Goal: Check status: Check status

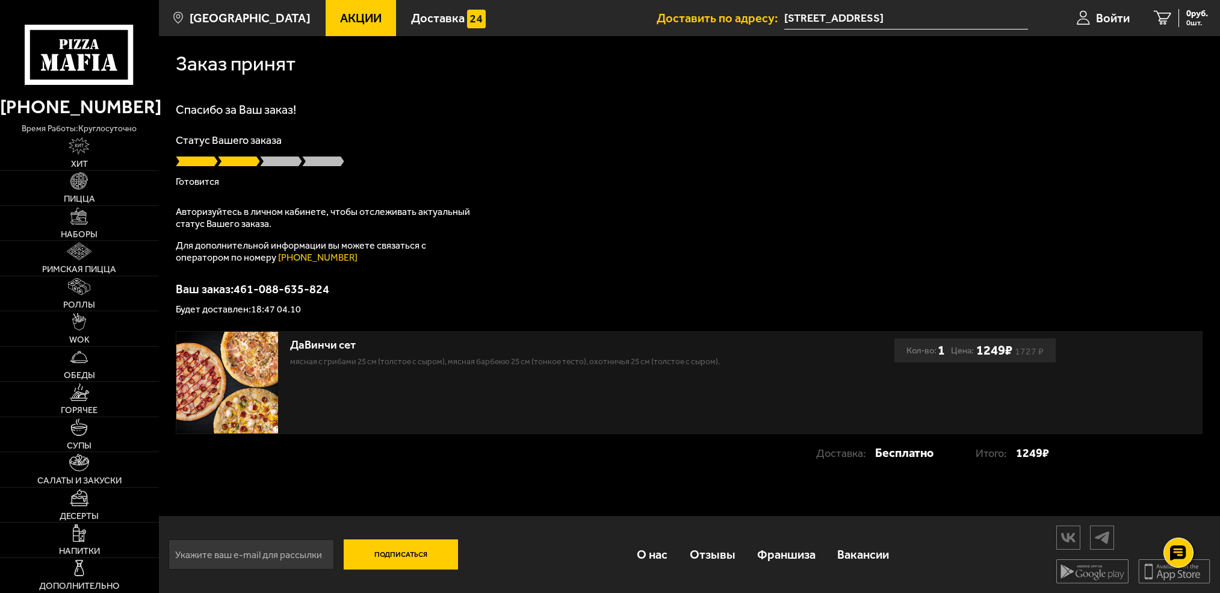
click at [697, 179] on p "Готовится" at bounding box center [689, 182] width 1027 height 10
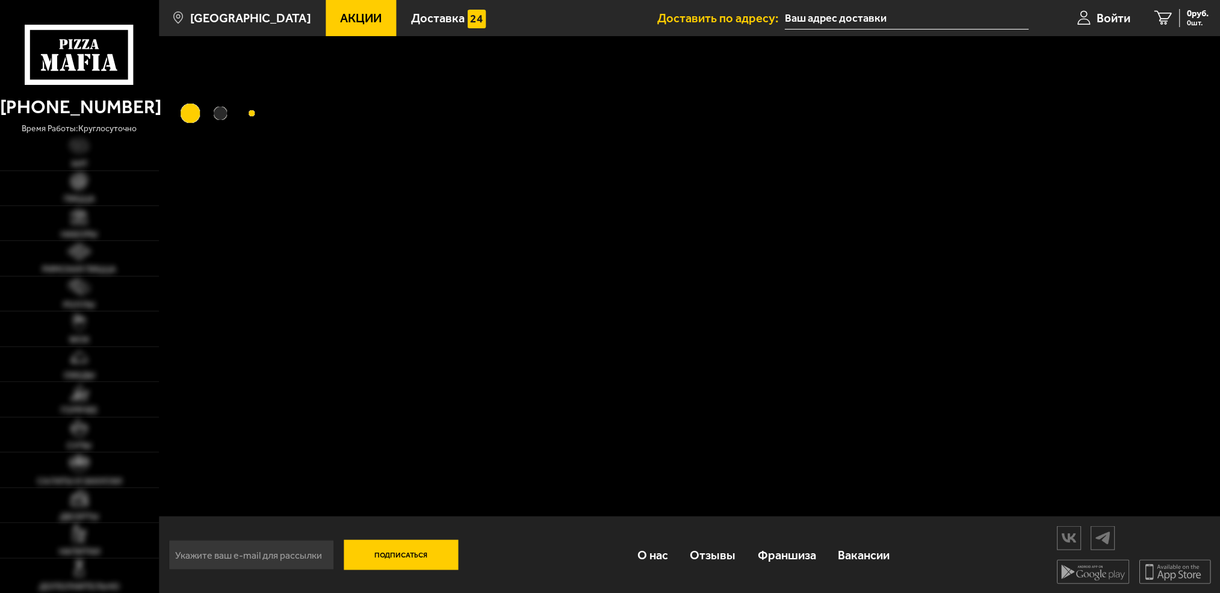
type input "[STREET_ADDRESS]"
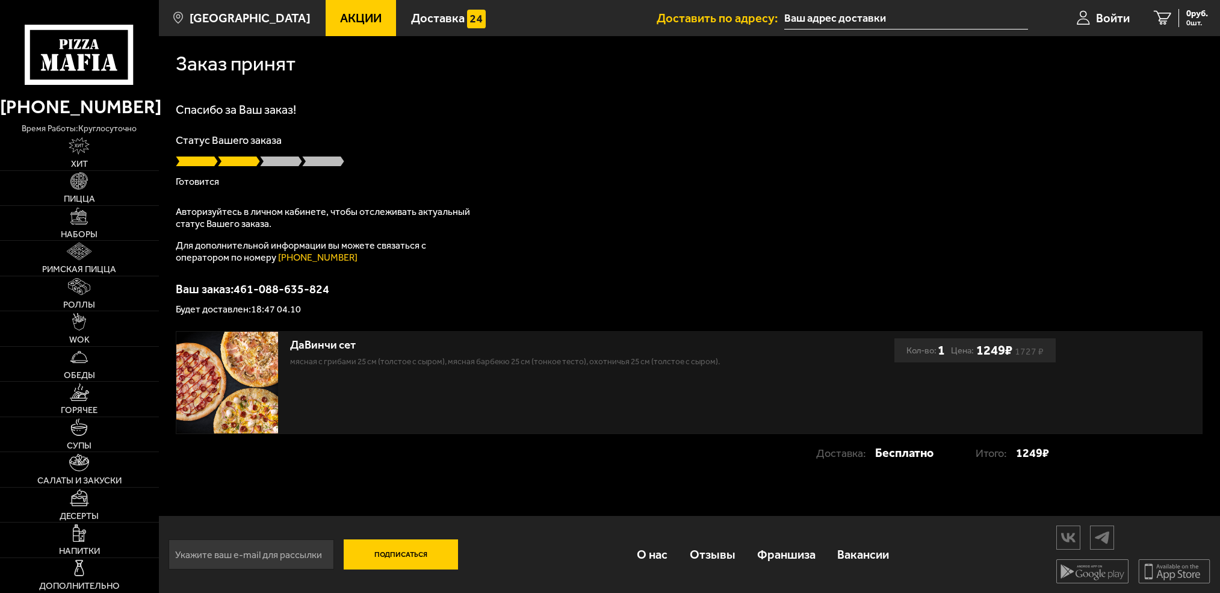
type input "[STREET_ADDRESS]"
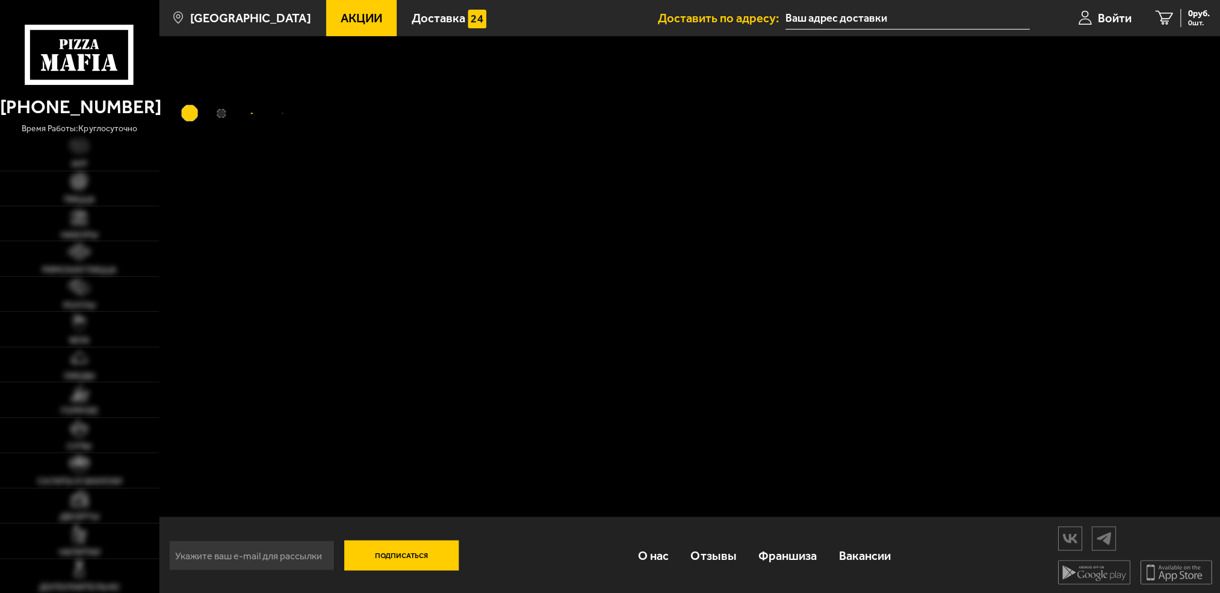
type input "[STREET_ADDRESS]"
